Goal: Information Seeking & Learning: Learn about a topic

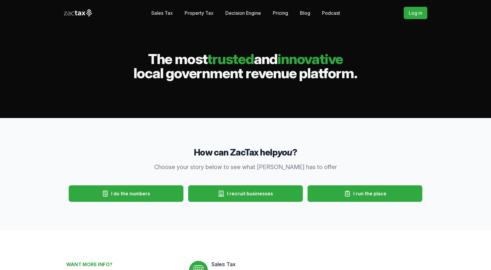
click at [160, 11] on link "Sales Tax" at bounding box center [162, 13] width 22 height 12
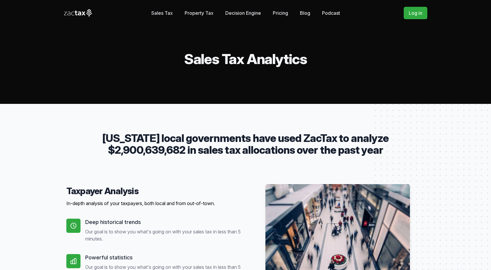
click at [280, 11] on link "Pricing" at bounding box center [280, 13] width 15 height 12
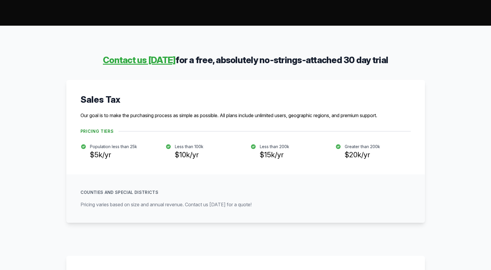
scroll to position [89, 0]
